Goal: Communication & Community: Answer question/provide support

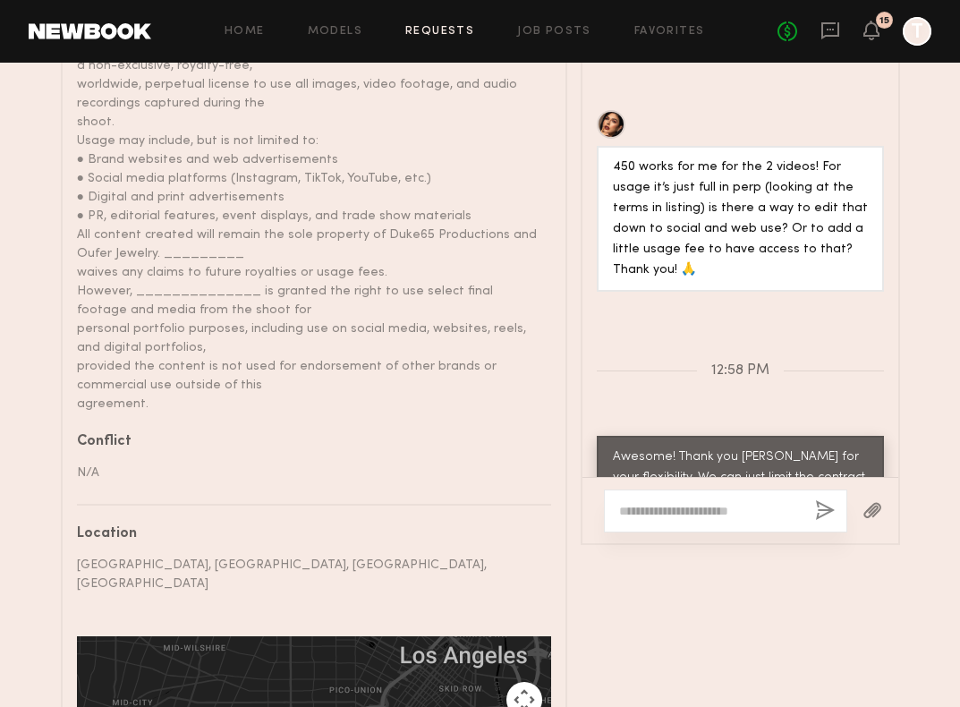
scroll to position [1687, 0]
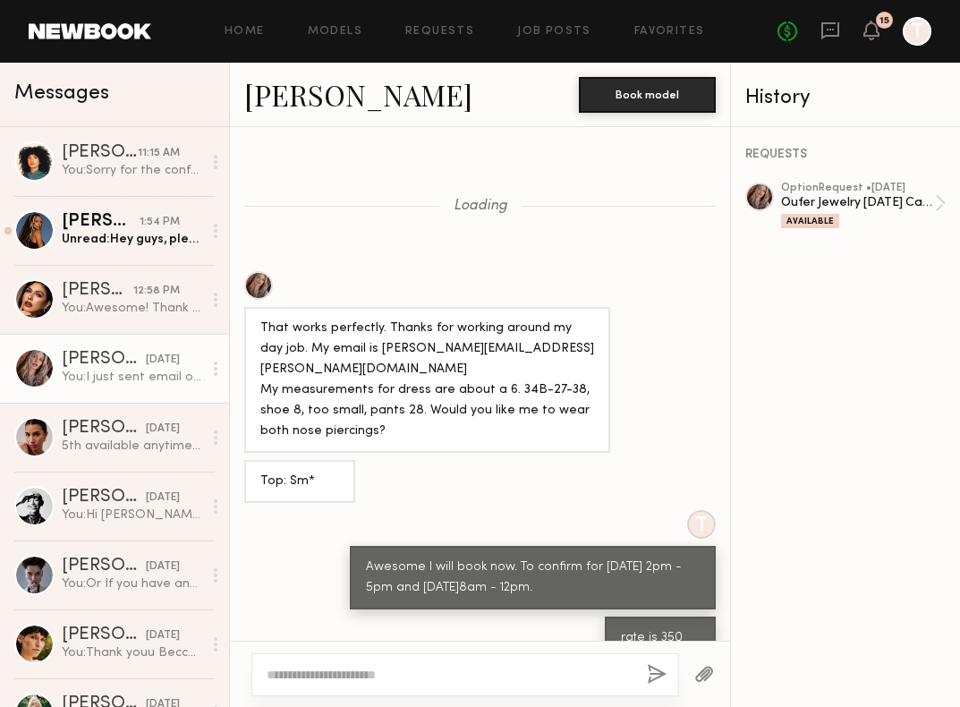
scroll to position [749, 0]
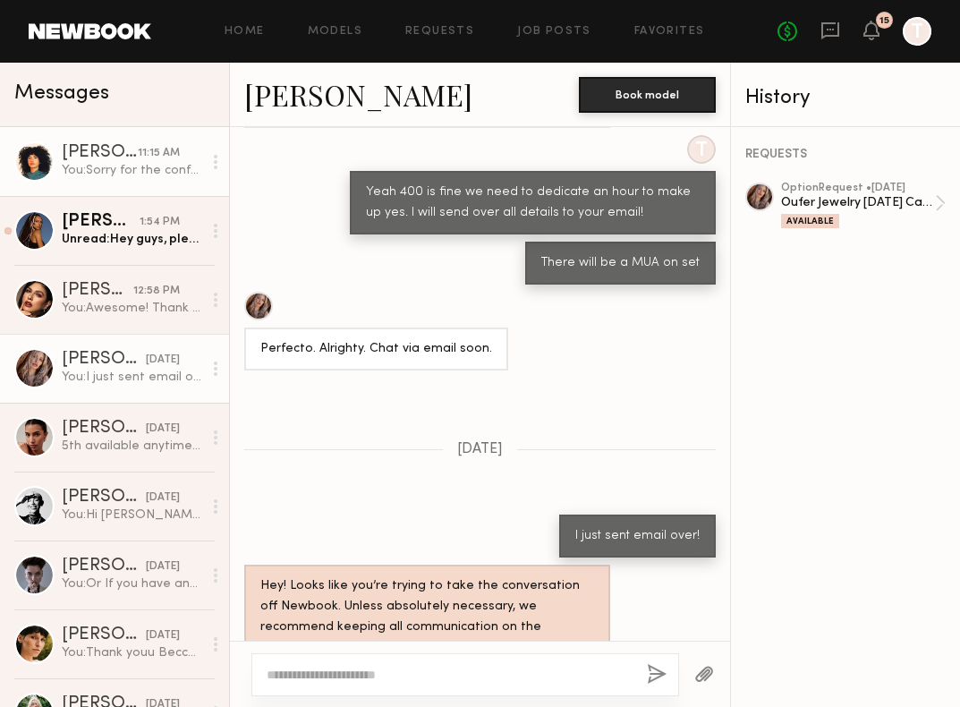
click at [107, 182] on link "Lua J. 11:15 AM You: Sorry for the confusing you. Would you still be up for 6 h…" at bounding box center [114, 161] width 229 height 69
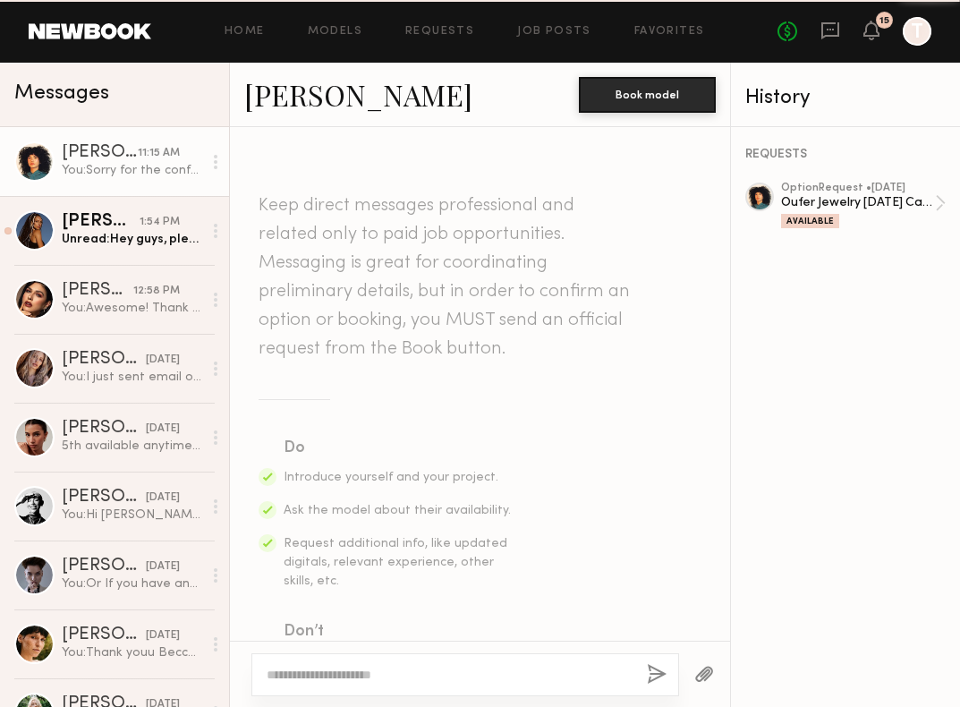
scroll to position [1679, 0]
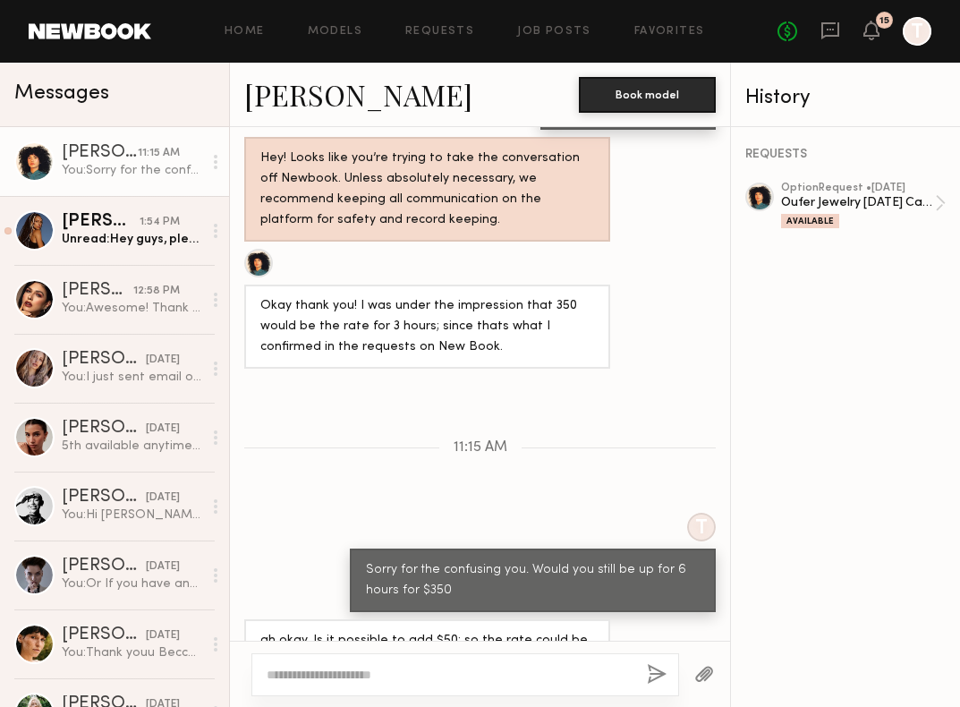
click at [437, 661] on div at bounding box center [466, 674] width 428 height 43
click at [406, 673] on textarea at bounding box center [450, 675] width 366 height 18
type textarea "**********"
click at [656, 669] on button "button" at bounding box center [657, 675] width 20 height 22
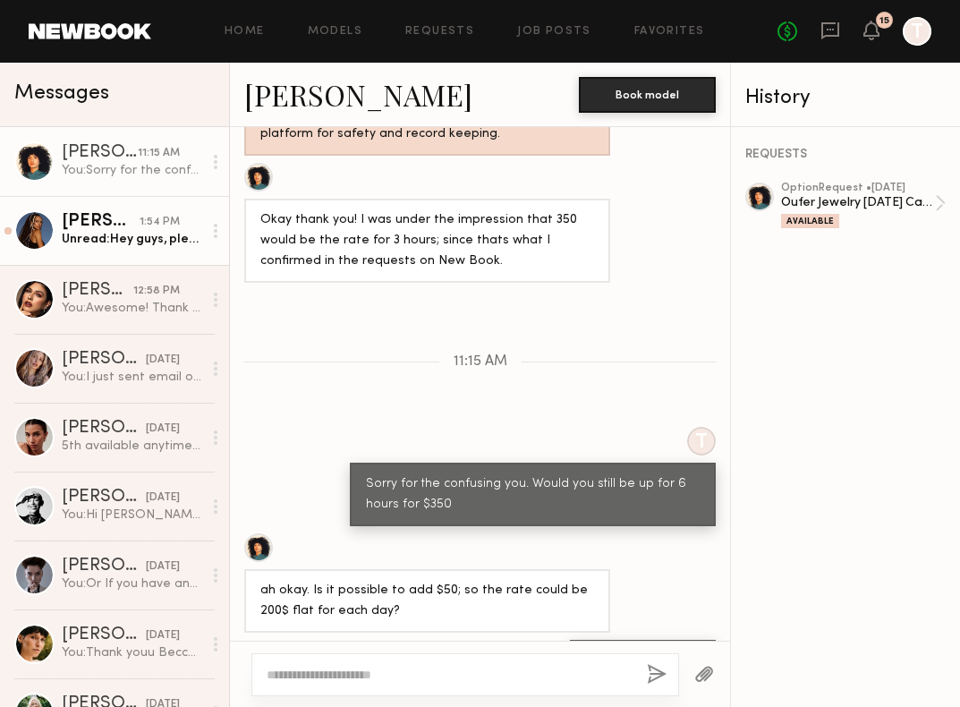
click at [217, 235] on circle at bounding box center [216, 237] width 4 height 4
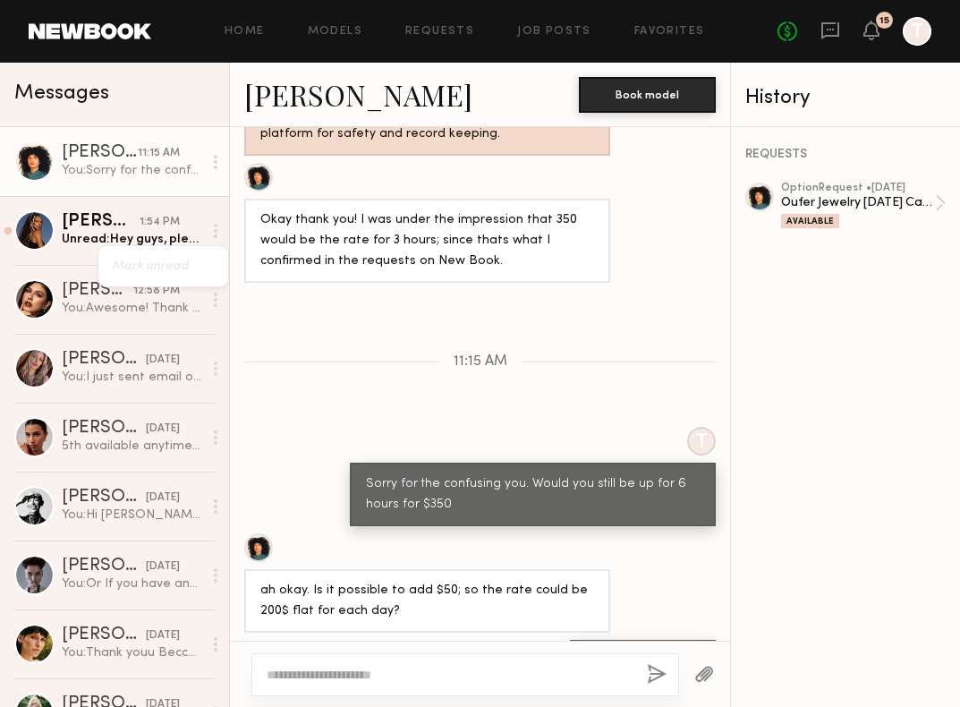
click at [162, 169] on div "You: Sorry for the confusing you. Would you still be up for 6 hours for $350" at bounding box center [132, 170] width 141 height 17
click at [396, 670] on textarea at bounding box center [450, 675] width 366 height 18
type textarea "*"
type textarea "**********"
click at [652, 677] on button "button" at bounding box center [657, 675] width 20 height 22
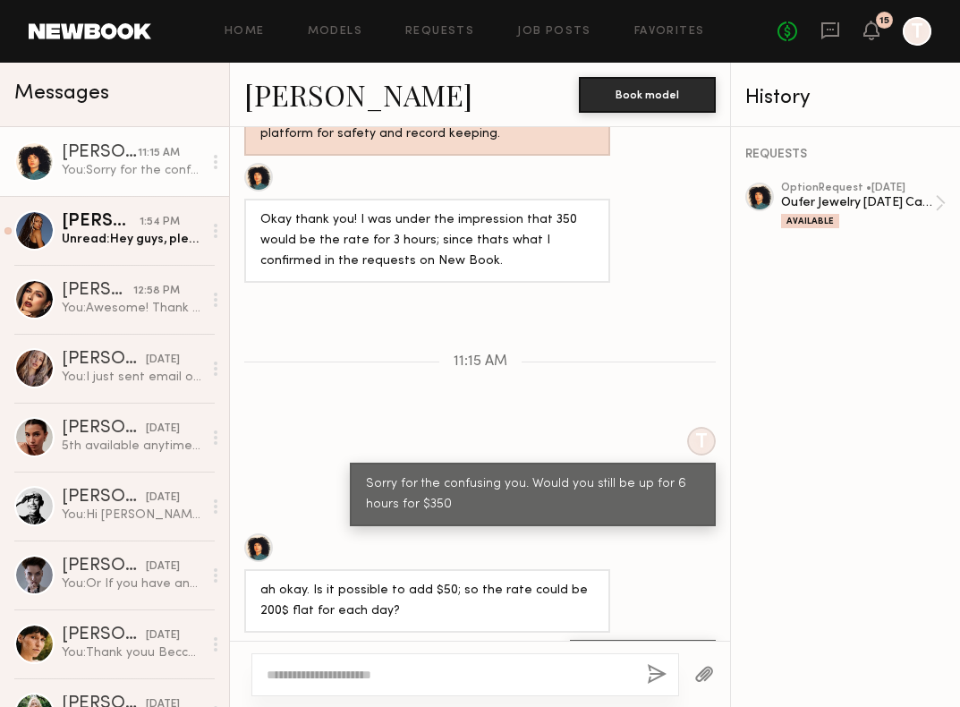
scroll to position [1851, 0]
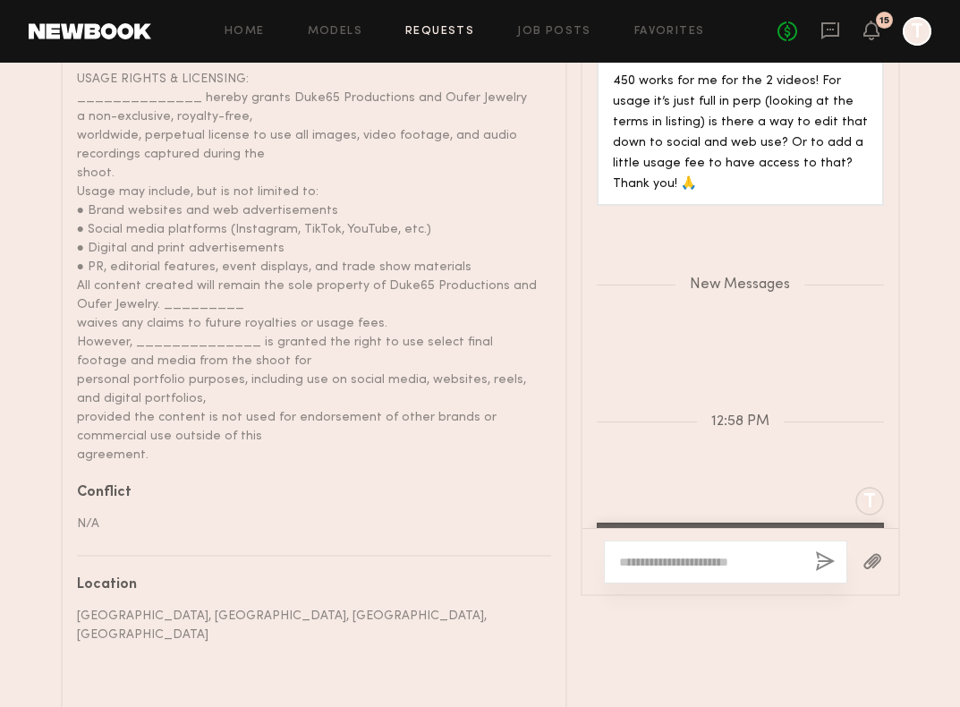
scroll to position [1687, 0]
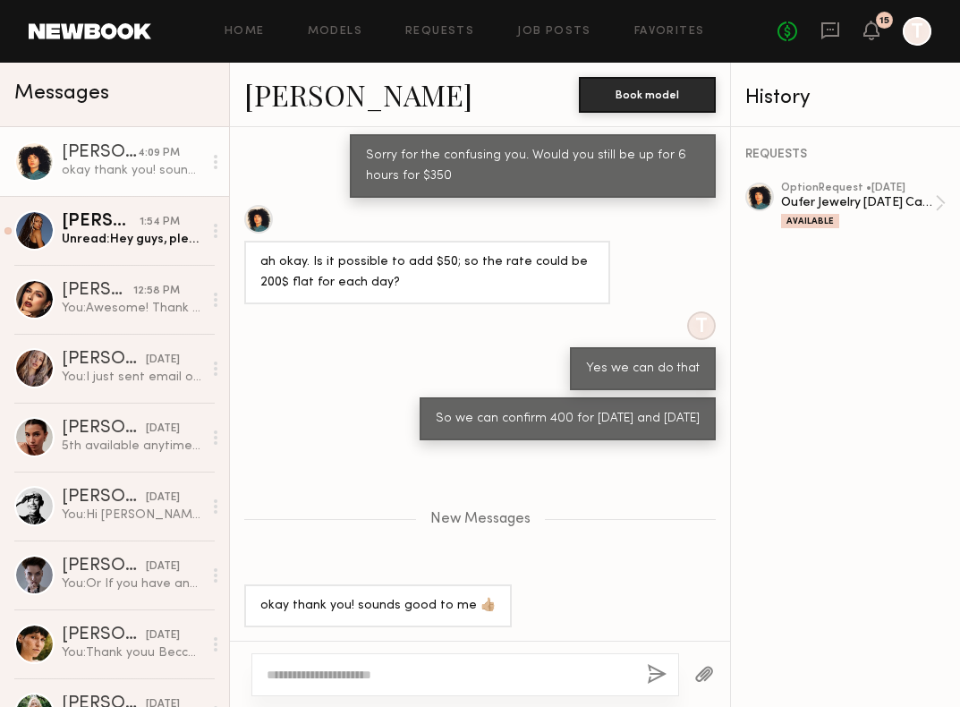
scroll to position [1158, 0]
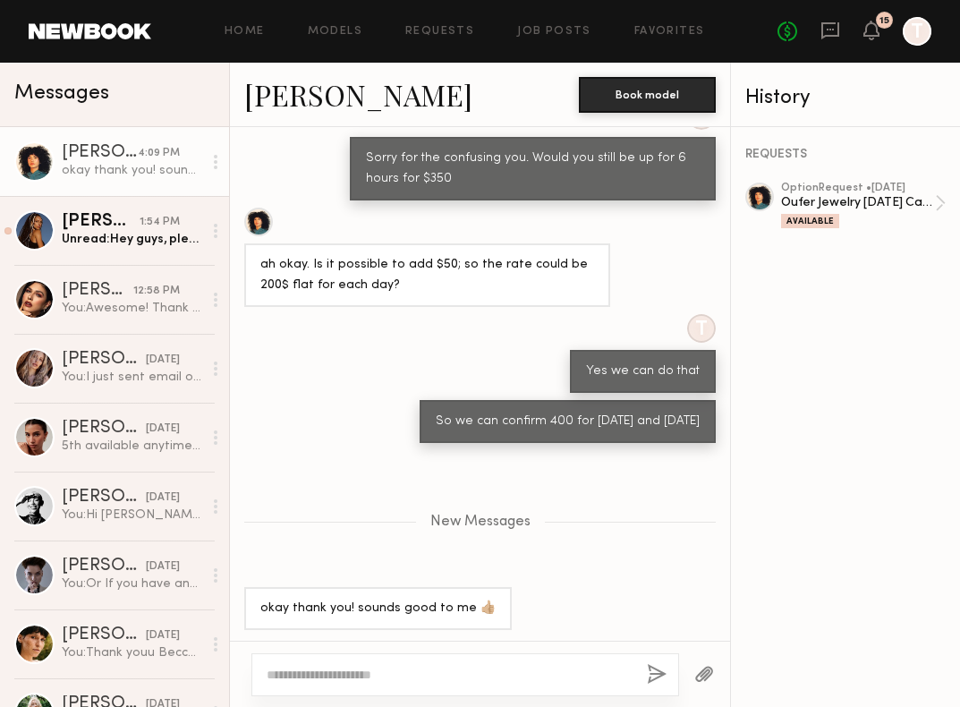
click at [362, 673] on textarea at bounding box center [450, 675] width 366 height 18
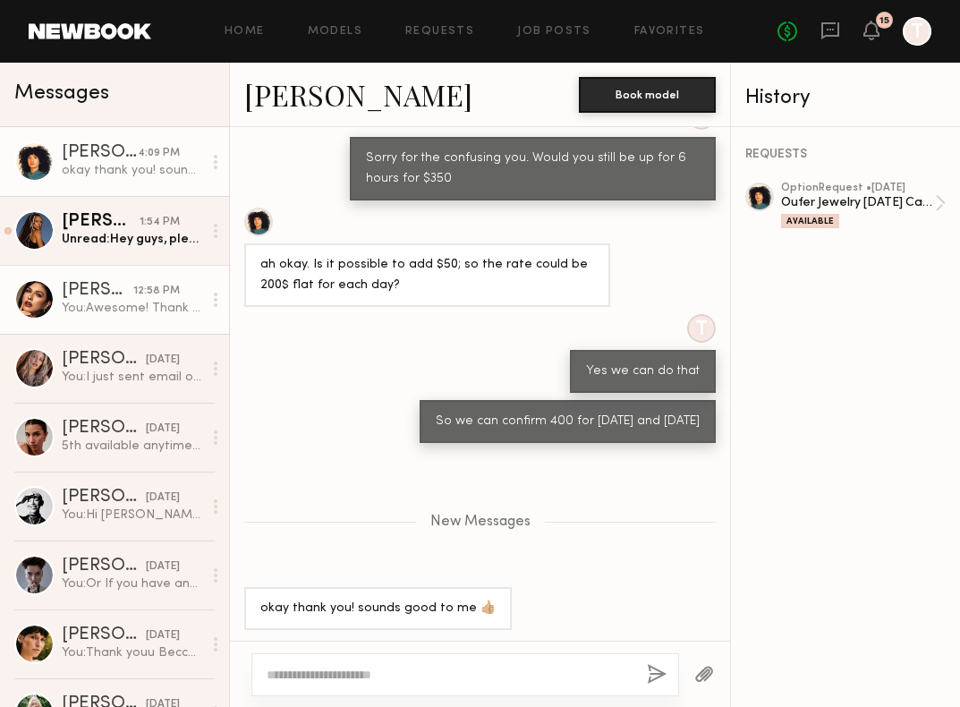
click at [90, 272] on link "Jess A. 12:58 PM You: Awesome! Thank you Jess for your flexibility. We can just…" at bounding box center [114, 299] width 229 height 69
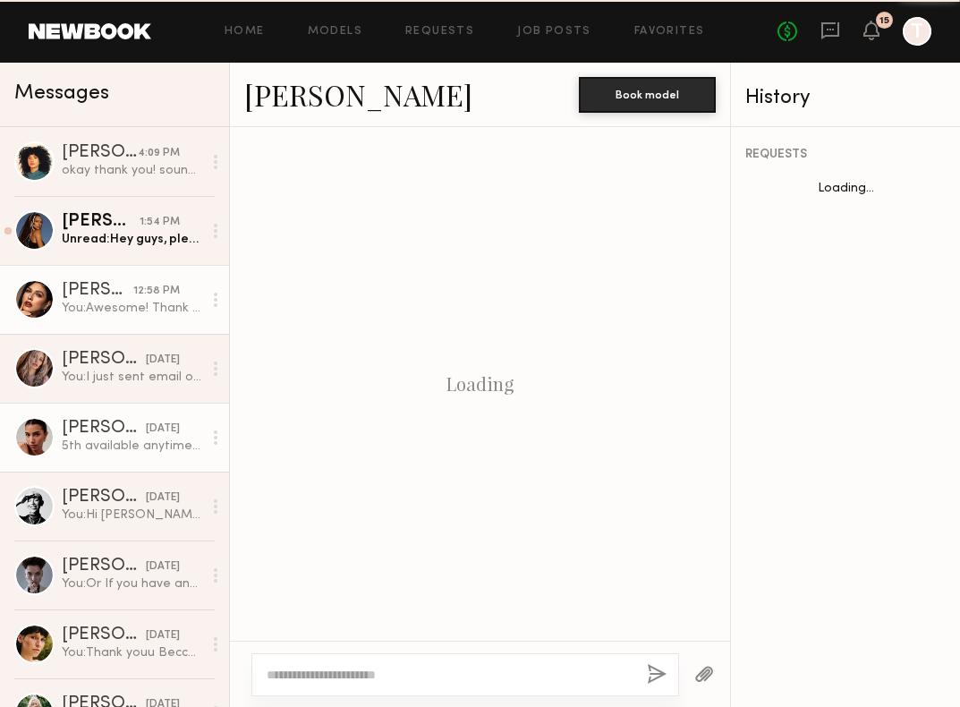
scroll to position [1219, 0]
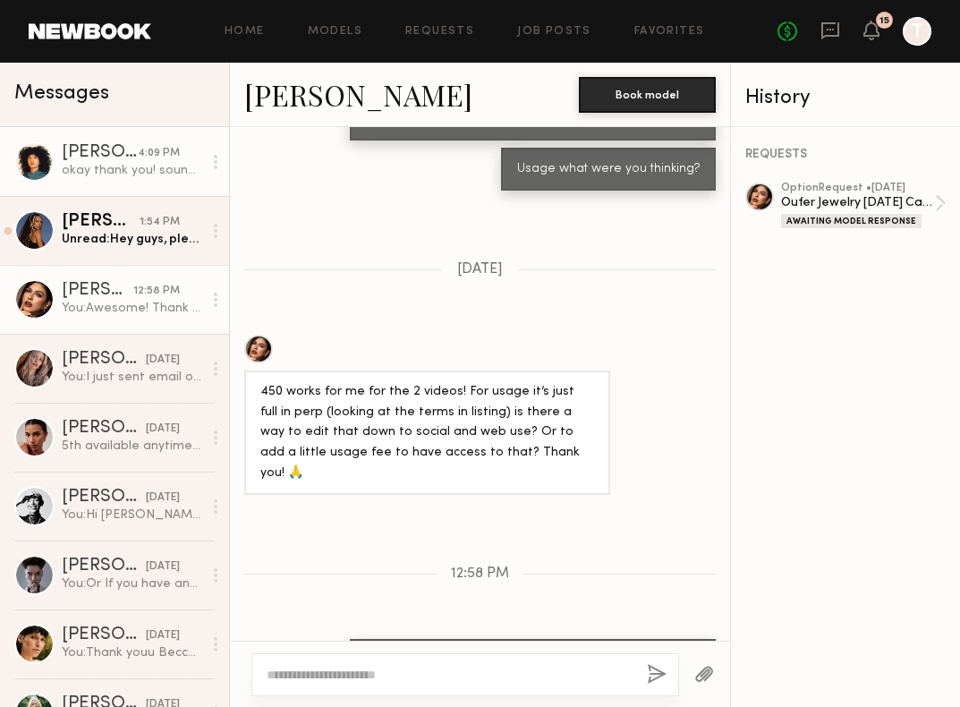
click at [110, 178] on div "okay thank you! sounds good to me 👍🏼" at bounding box center [132, 170] width 141 height 17
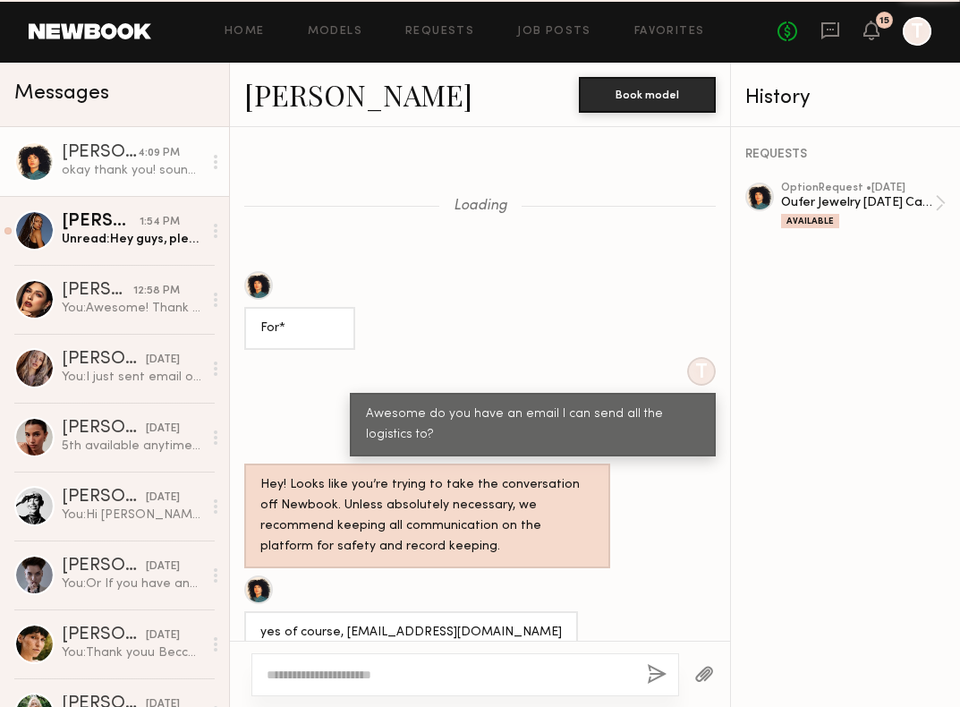
scroll to position [1022, 0]
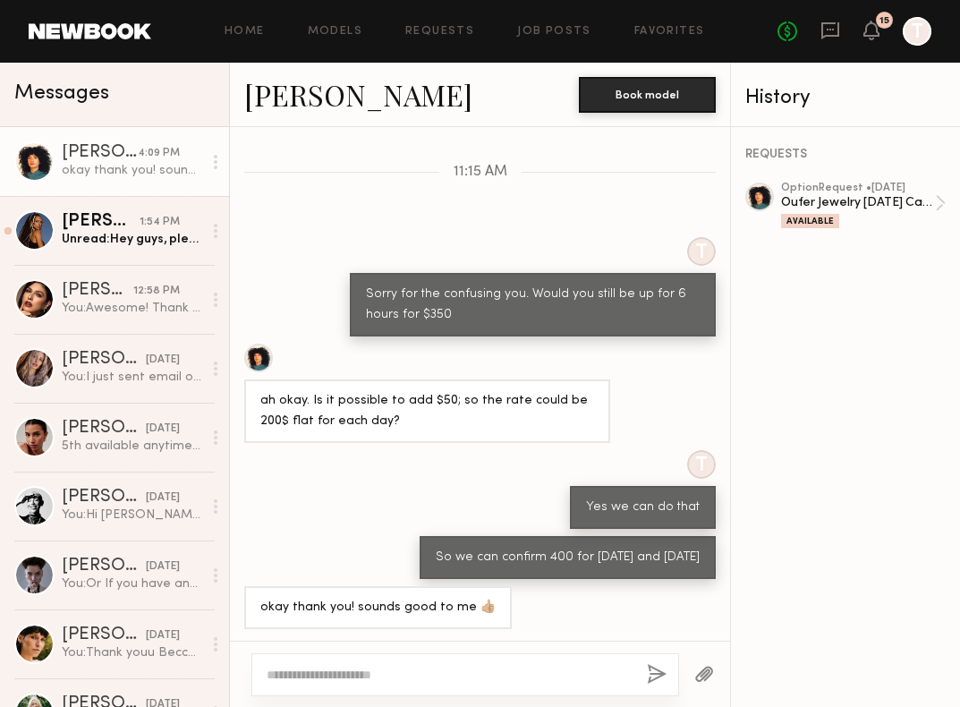
click at [402, 675] on textarea at bounding box center [450, 675] width 366 height 18
type textarea "*"
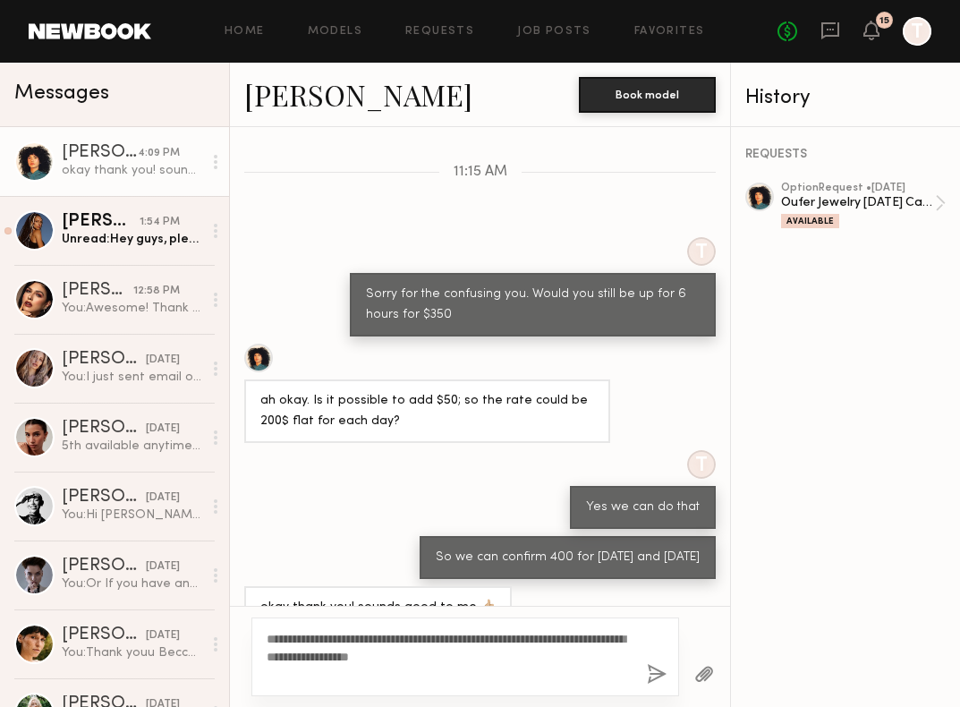
type textarea "**********"
click at [660, 673] on button "button" at bounding box center [657, 675] width 20 height 22
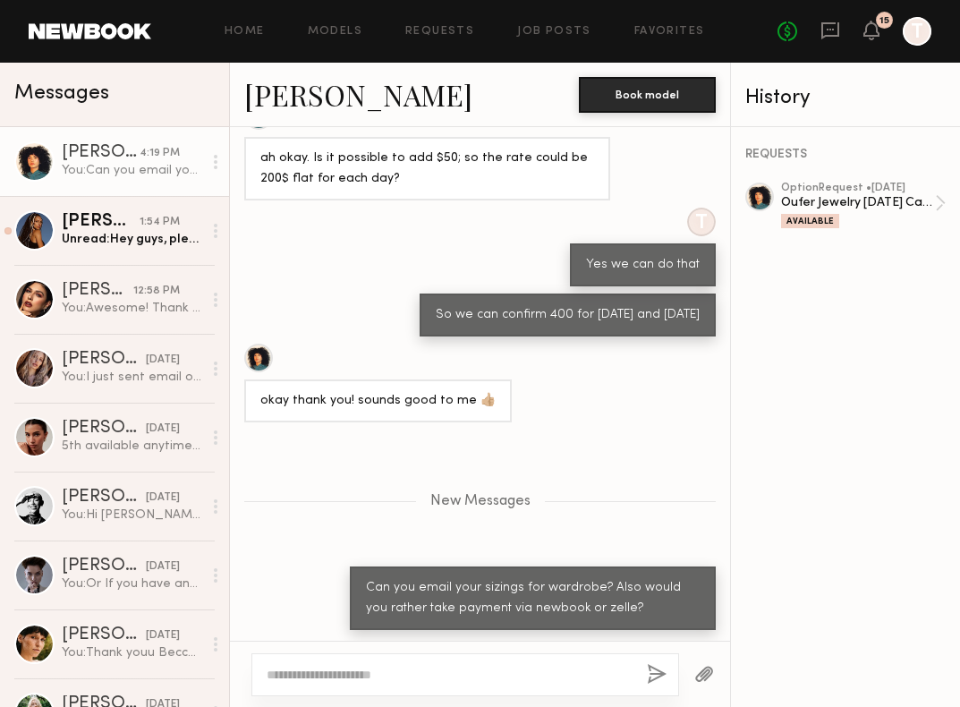
scroll to position [1377, 0]
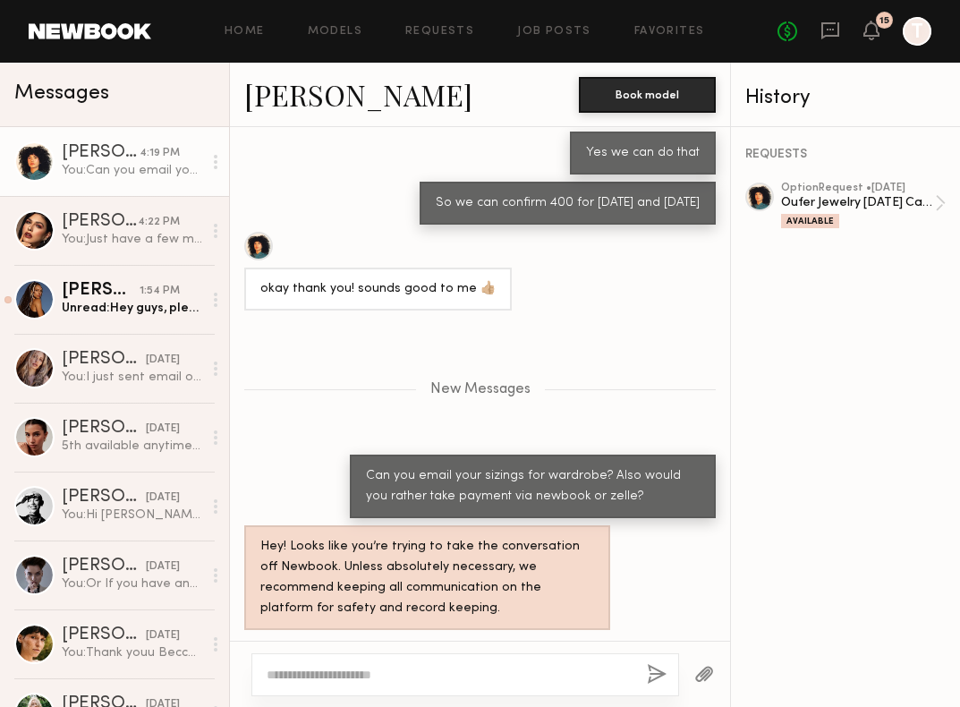
click at [388, 669] on textarea at bounding box center [450, 675] width 366 height 18
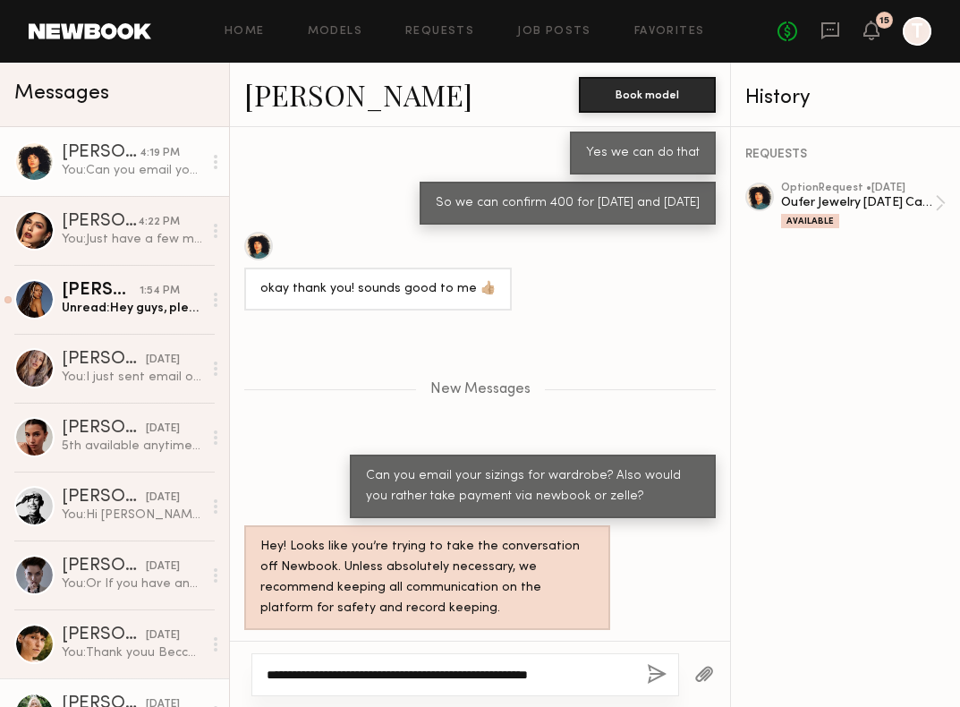
type textarea "**********"
drag, startPoint x: 594, startPoint y: 675, endPoint x: 230, endPoint y: 660, distance: 364.6
click at [233, 663] on div "**********" at bounding box center [480, 674] width 500 height 66
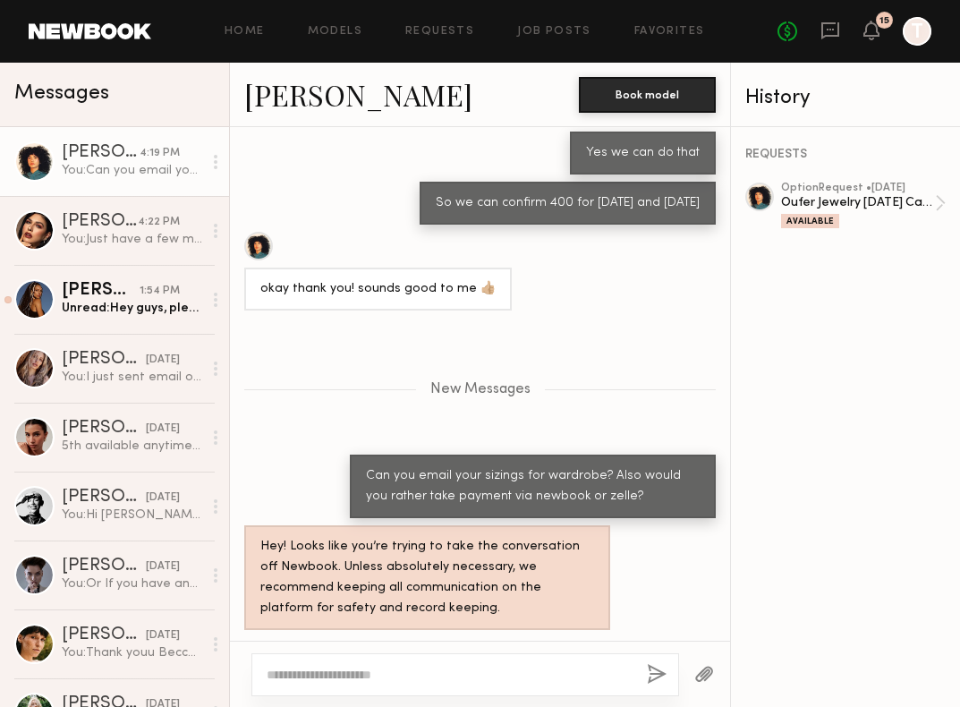
click at [594, 666] on textarea at bounding box center [450, 675] width 366 height 18
type textarea "*"
type textarea "**********"
click at [656, 672] on button "button" at bounding box center [657, 675] width 20 height 22
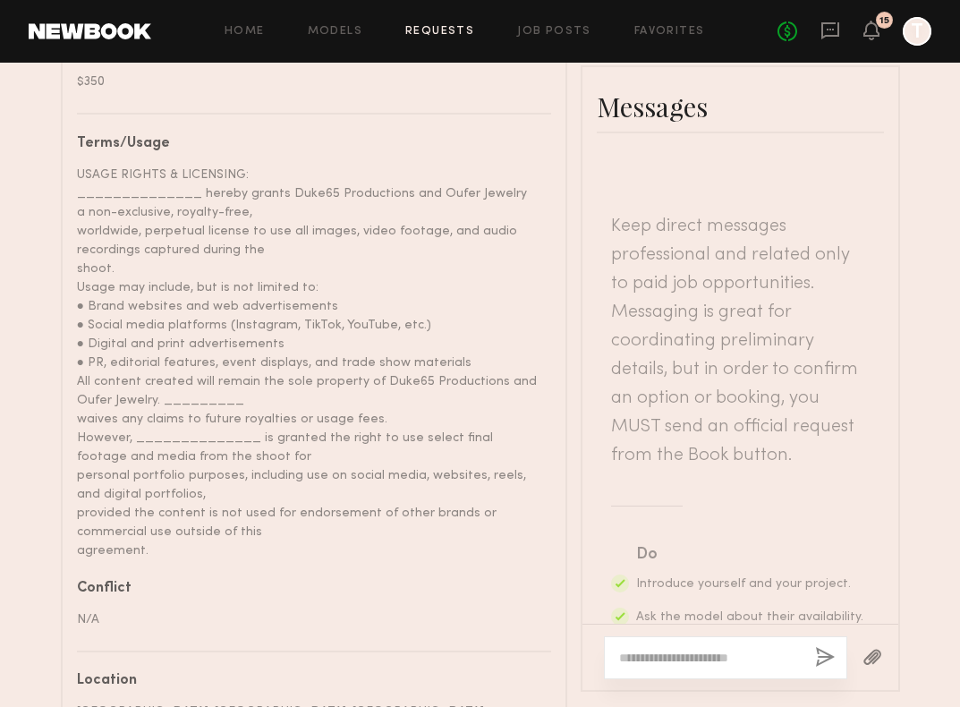
scroll to position [1581, 0]
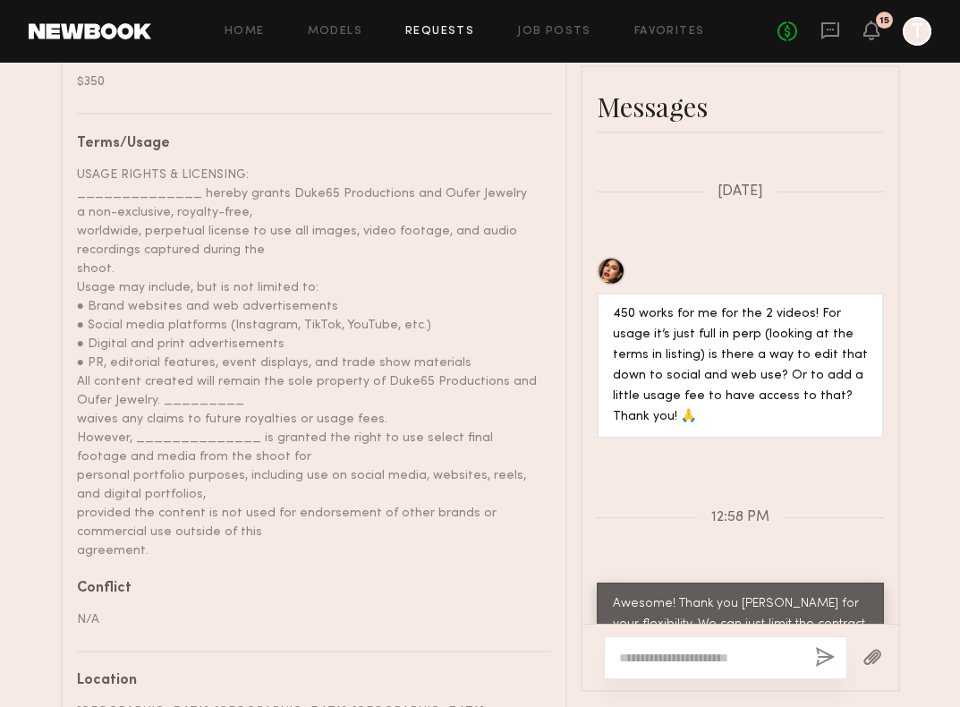
click at [699, 649] on textarea at bounding box center [710, 658] width 182 height 18
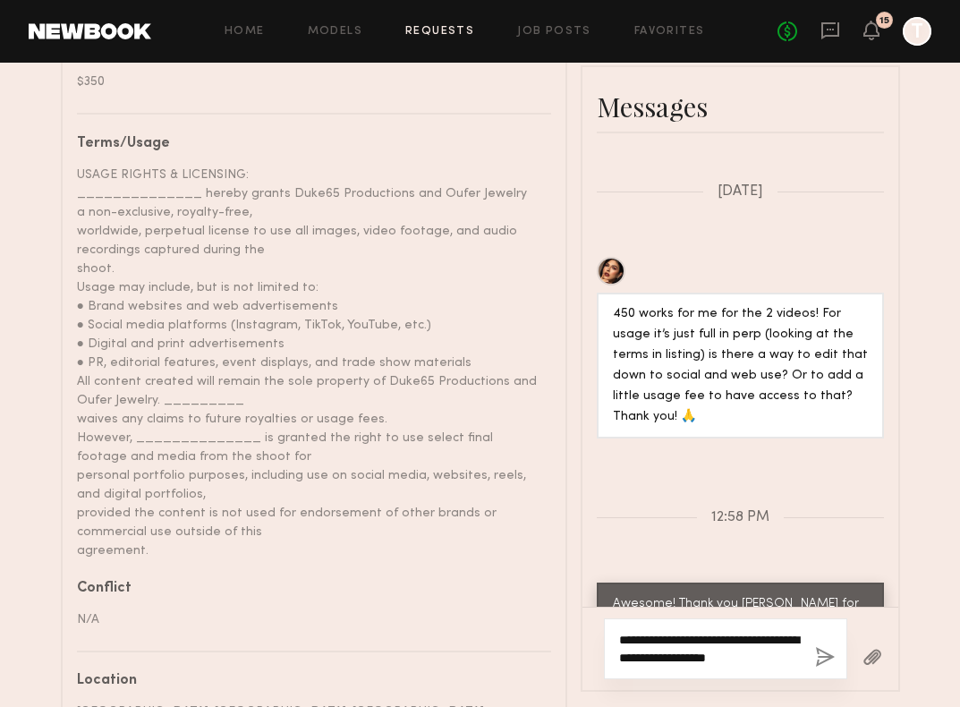
type textarea "**********"
click at [819, 647] on button "button" at bounding box center [825, 658] width 20 height 22
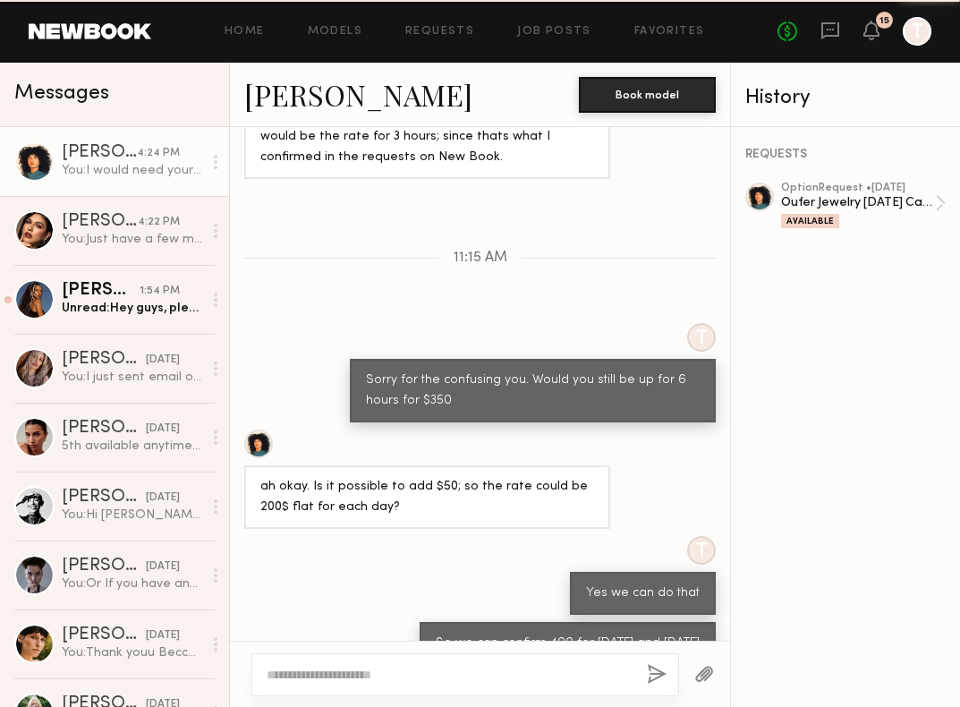
scroll to position [1392, 0]
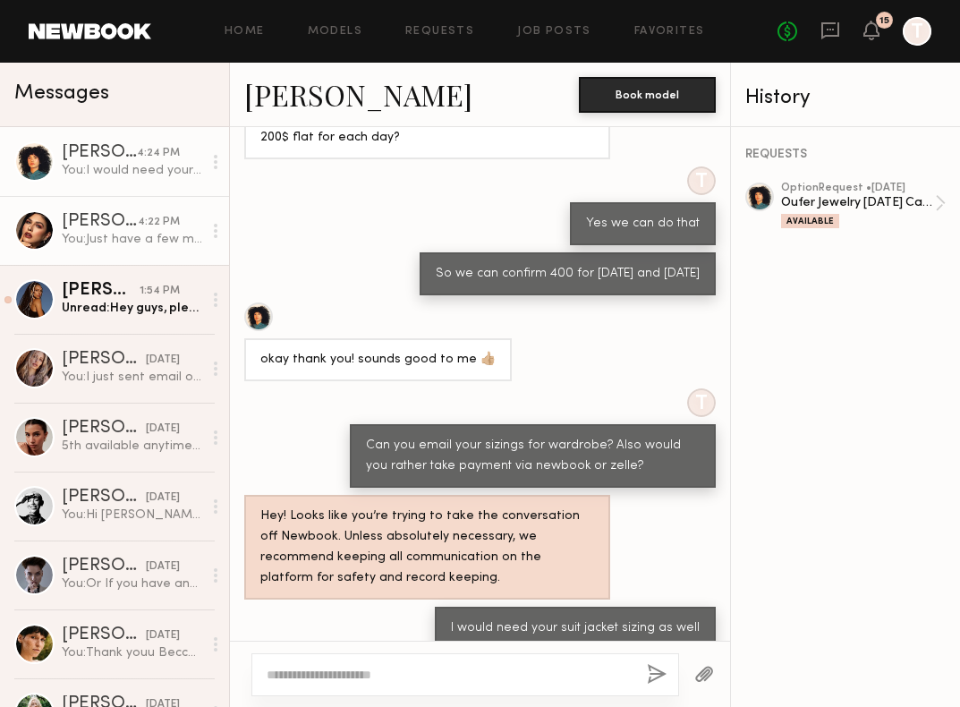
click at [100, 220] on div "Jess A." at bounding box center [100, 222] width 76 height 18
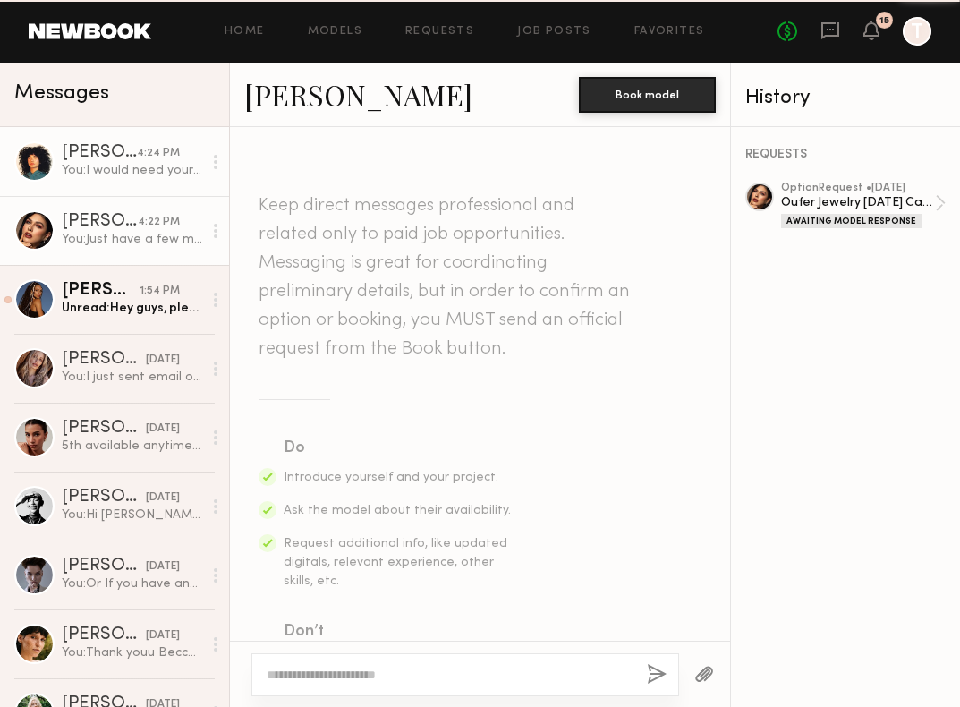
scroll to position [1326, 0]
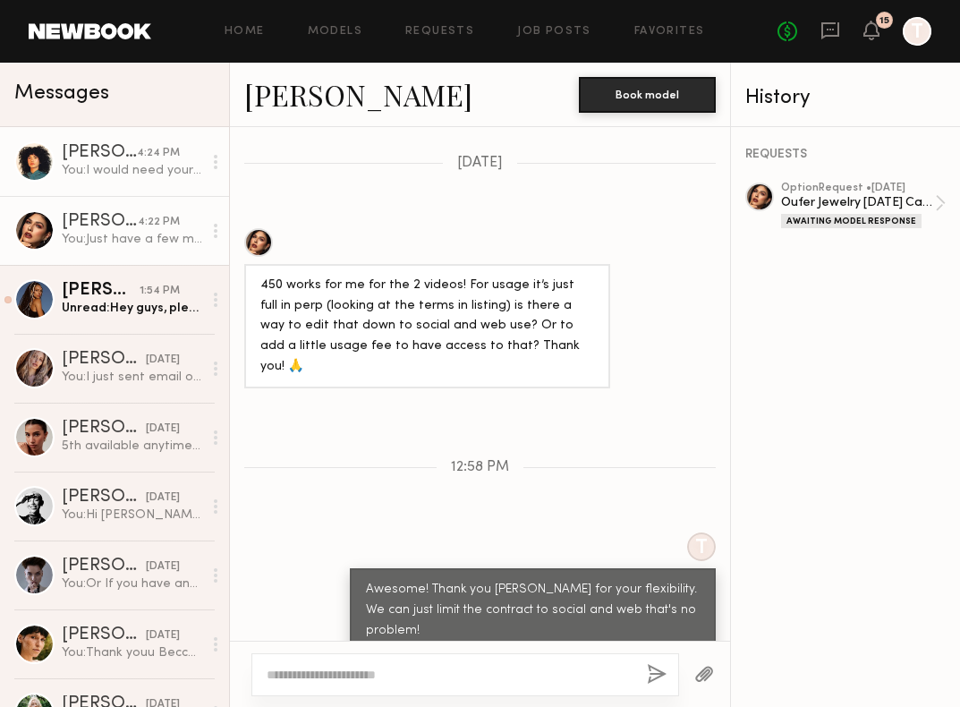
click at [119, 185] on link "Lua J. 4:24 PM You: I would need your suit jacket sizing as well" at bounding box center [114, 161] width 229 height 69
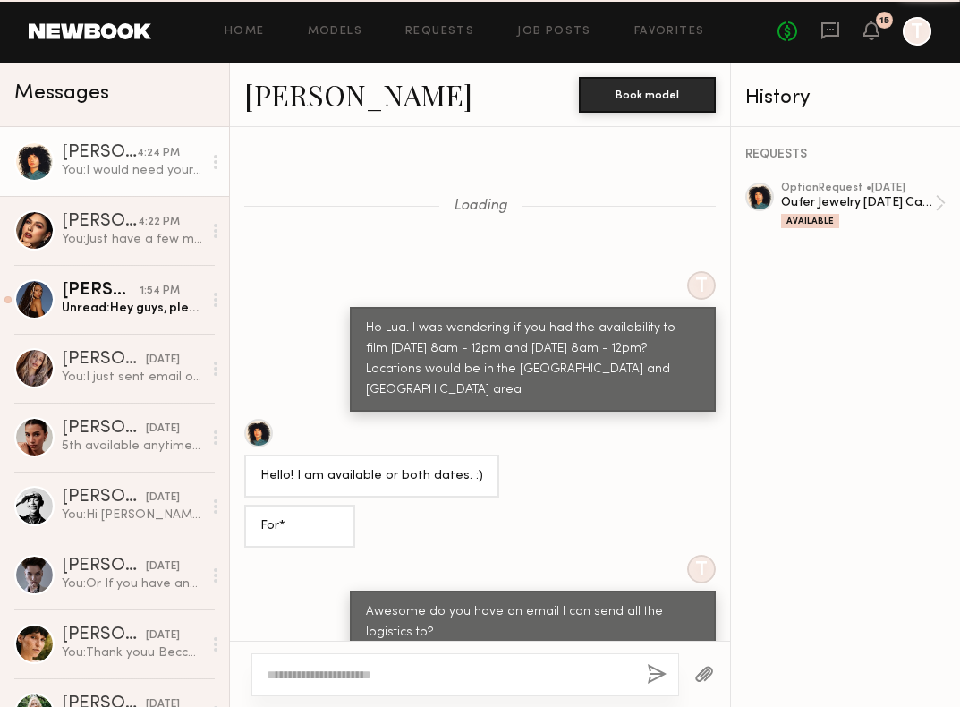
scroll to position [1392, 0]
